Goal: Find specific page/section: Find specific page/section

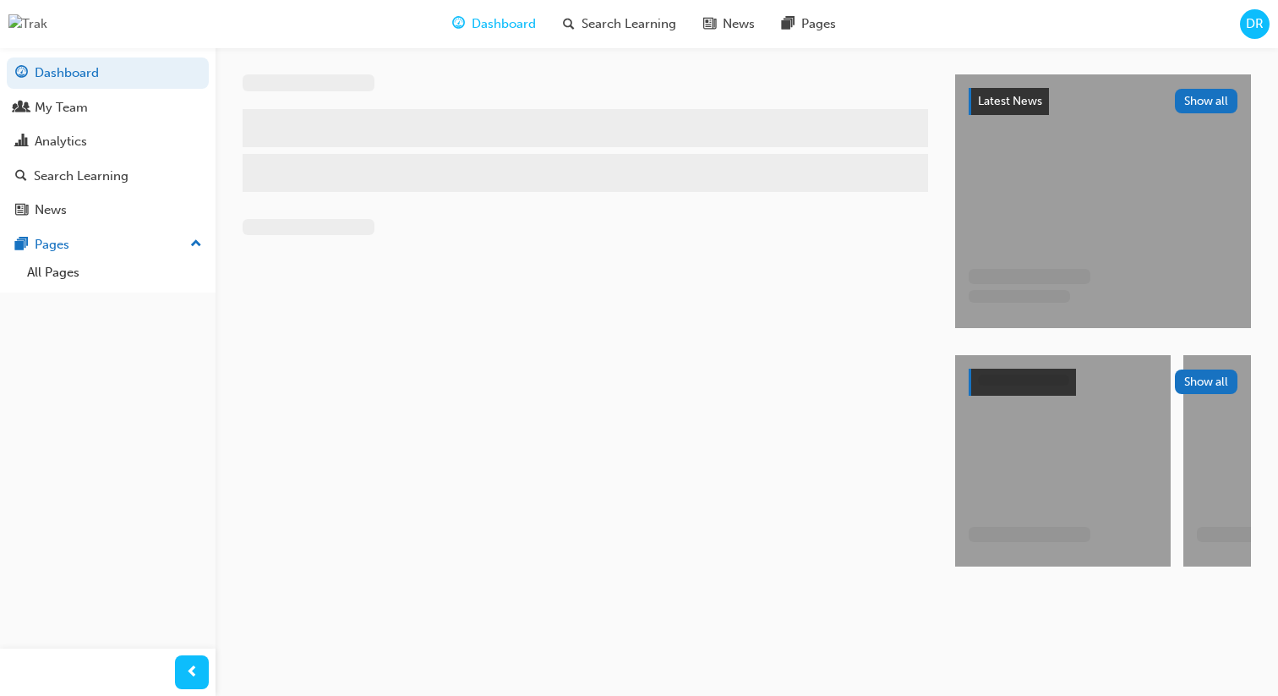
click at [1240, 24] on div "DR" at bounding box center [1255, 24] width 30 height 30
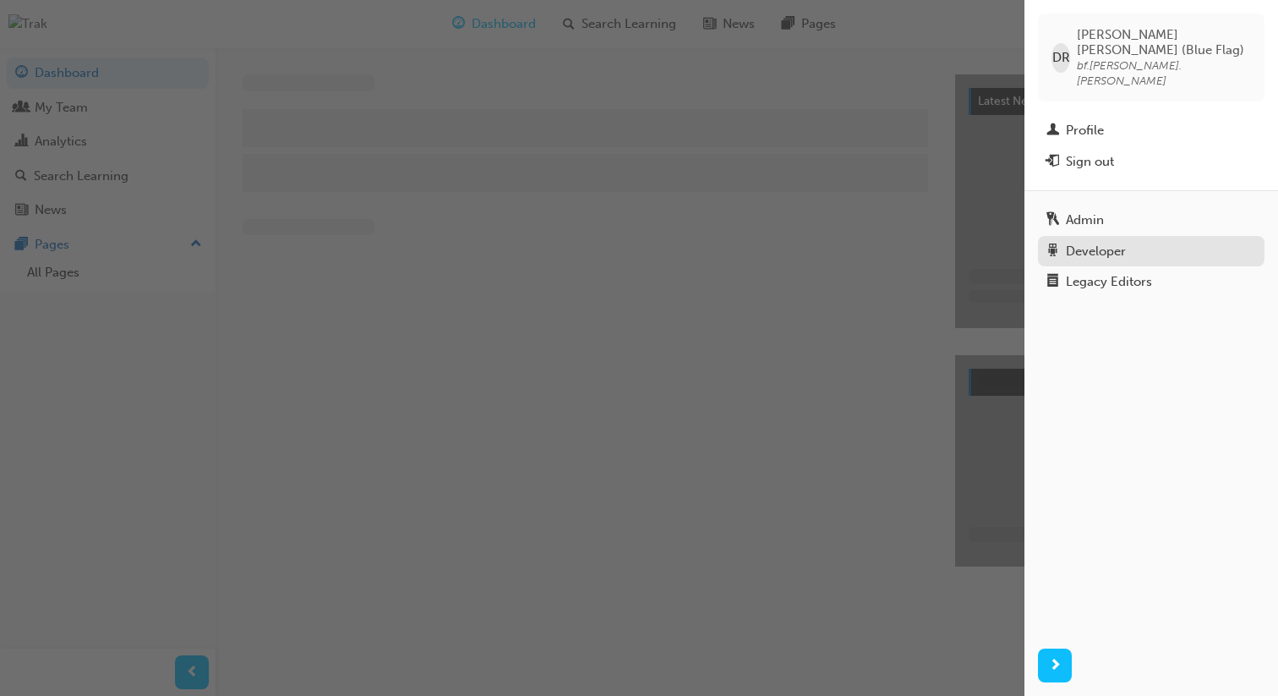
click at [1128, 241] on div "Developer" at bounding box center [1152, 251] width 210 height 21
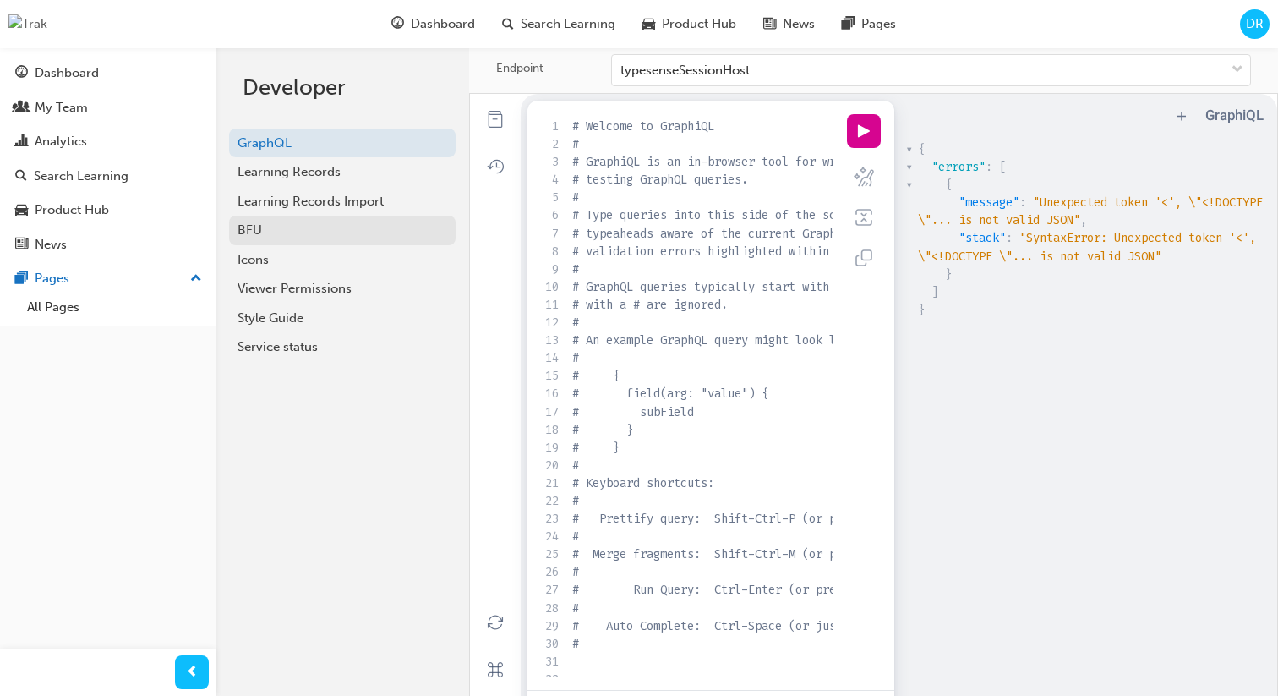
click at [315, 230] on div "BFU" at bounding box center [343, 230] width 210 height 19
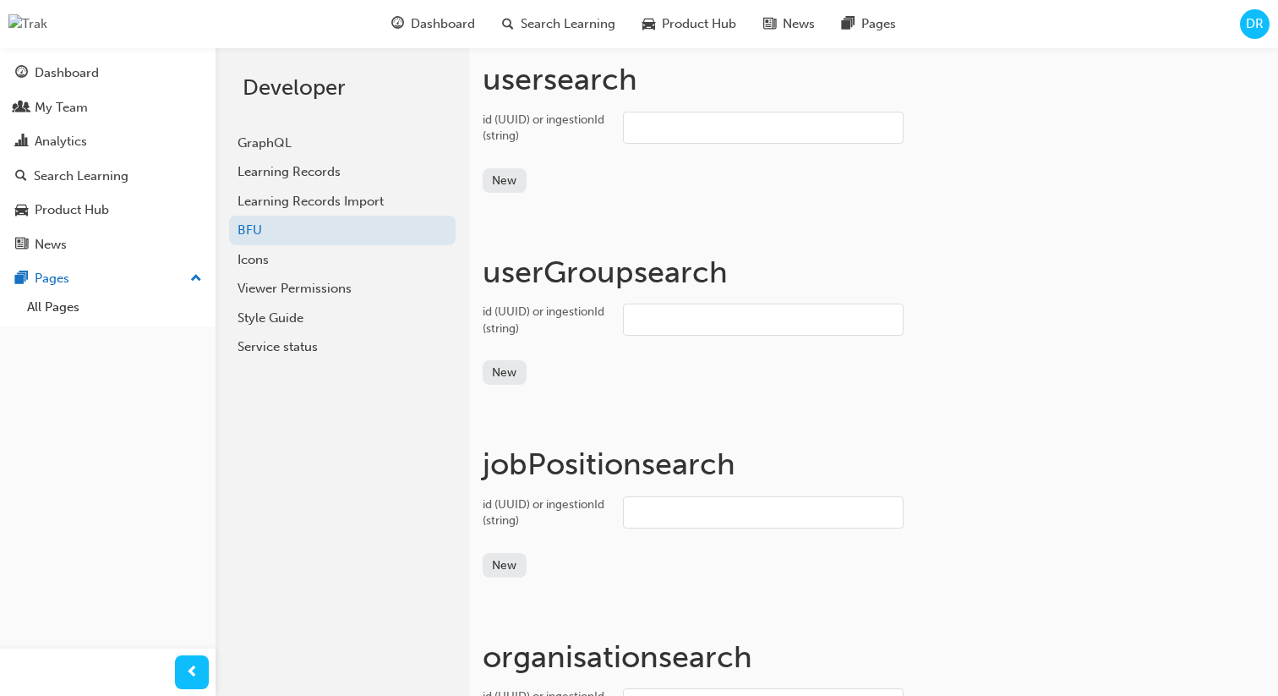
click at [775, 129] on input "id (UUID) or ingestionId (string)" at bounding box center [763, 128] width 281 height 32
paste input "user_31pGYmZE9LYwxWrhVQkMFjHurQu"
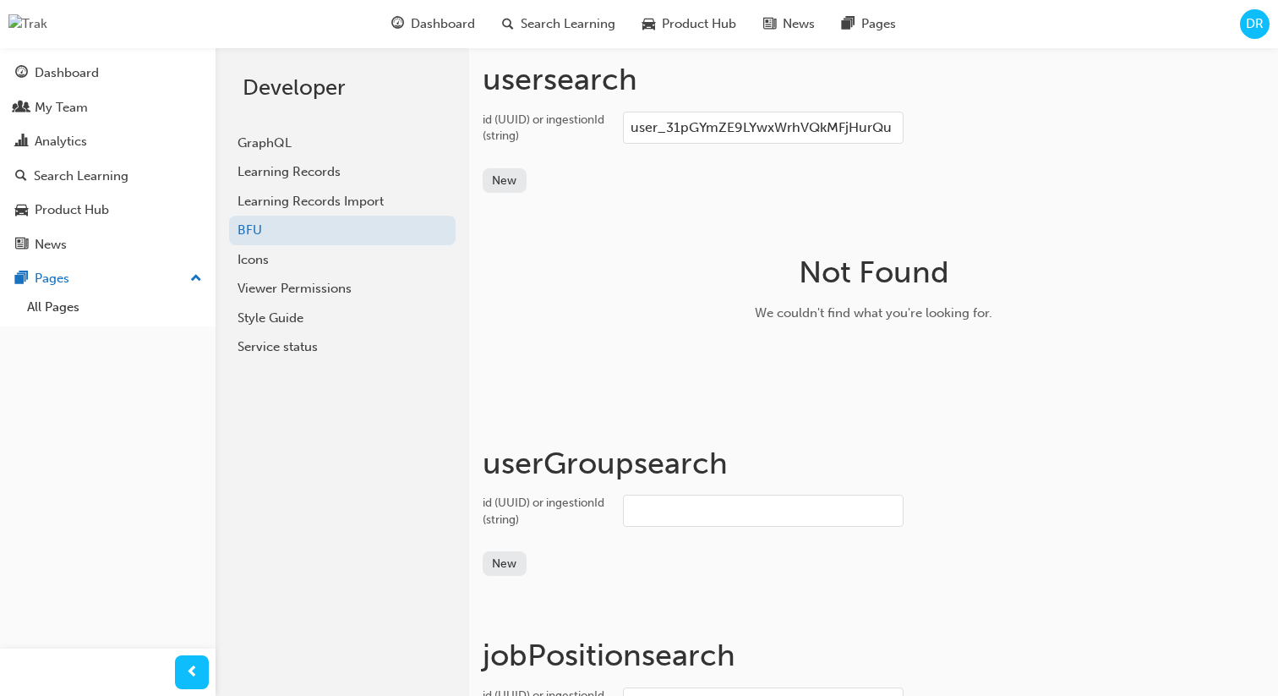
click at [709, 125] on input "user_31pGYmZE9LYwxWrhVQkMFjHurQu" at bounding box center [763, 128] width 281 height 32
click at [785, 129] on input "user_31pGYmZE9LYwxWrhVQkMFjHurQu" at bounding box center [763, 128] width 281 height 32
paste input "gymze9lywxwrhvqkmfjhurq"
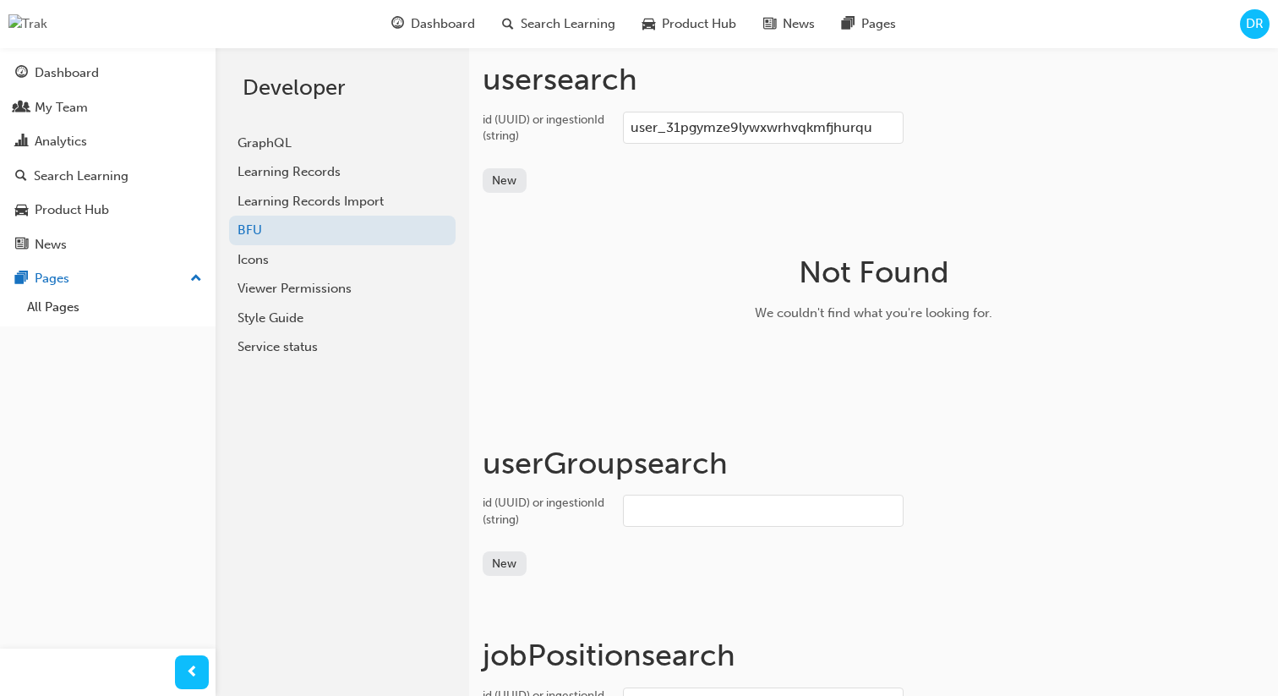
type input "user_31pgymze9lywxwrhvqkmfjhurqu"
